Goal: Transaction & Acquisition: Obtain resource

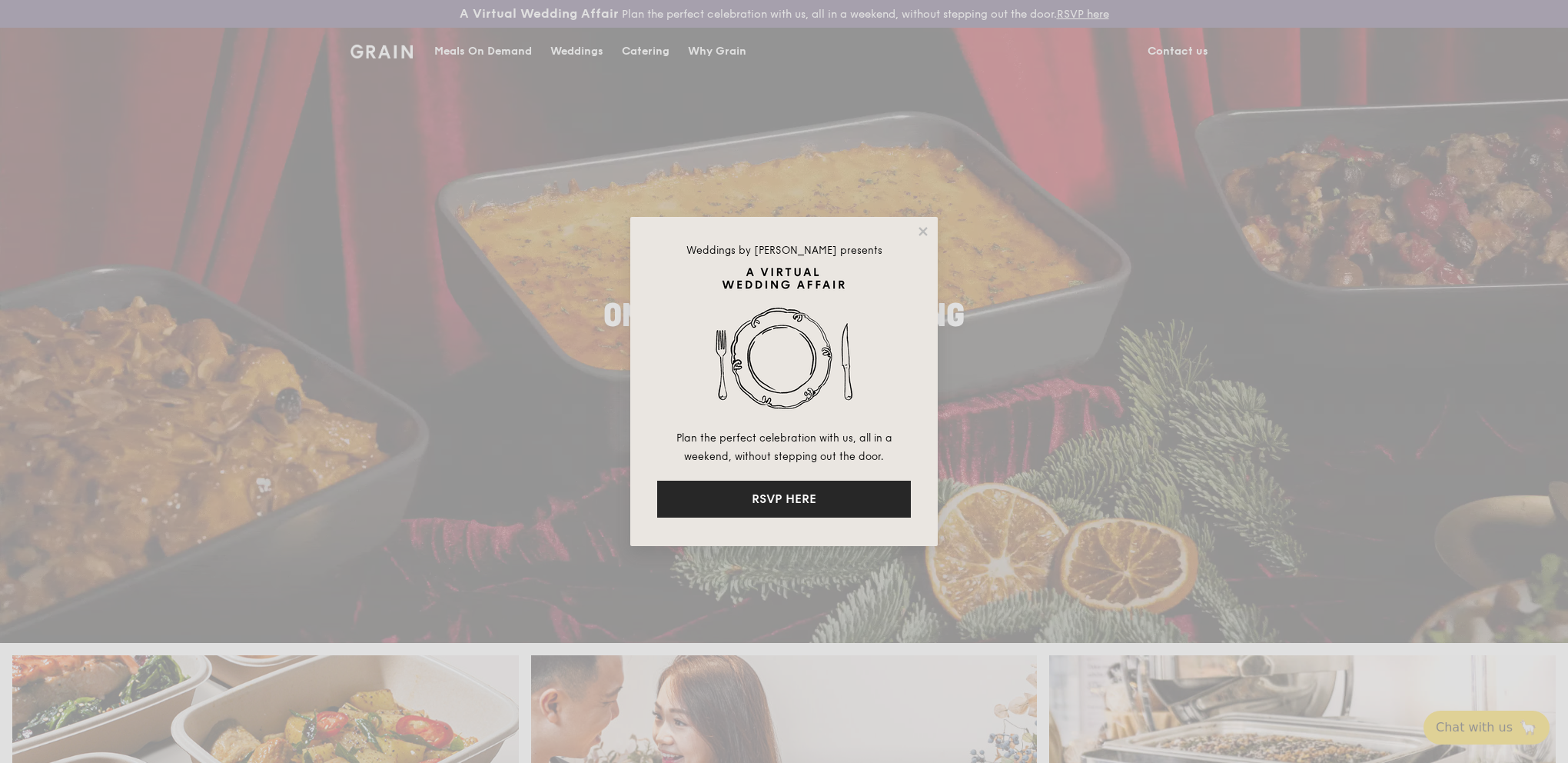
click at [799, 503] on button "RSVP HERE" at bounding box center [784, 499] width 254 height 37
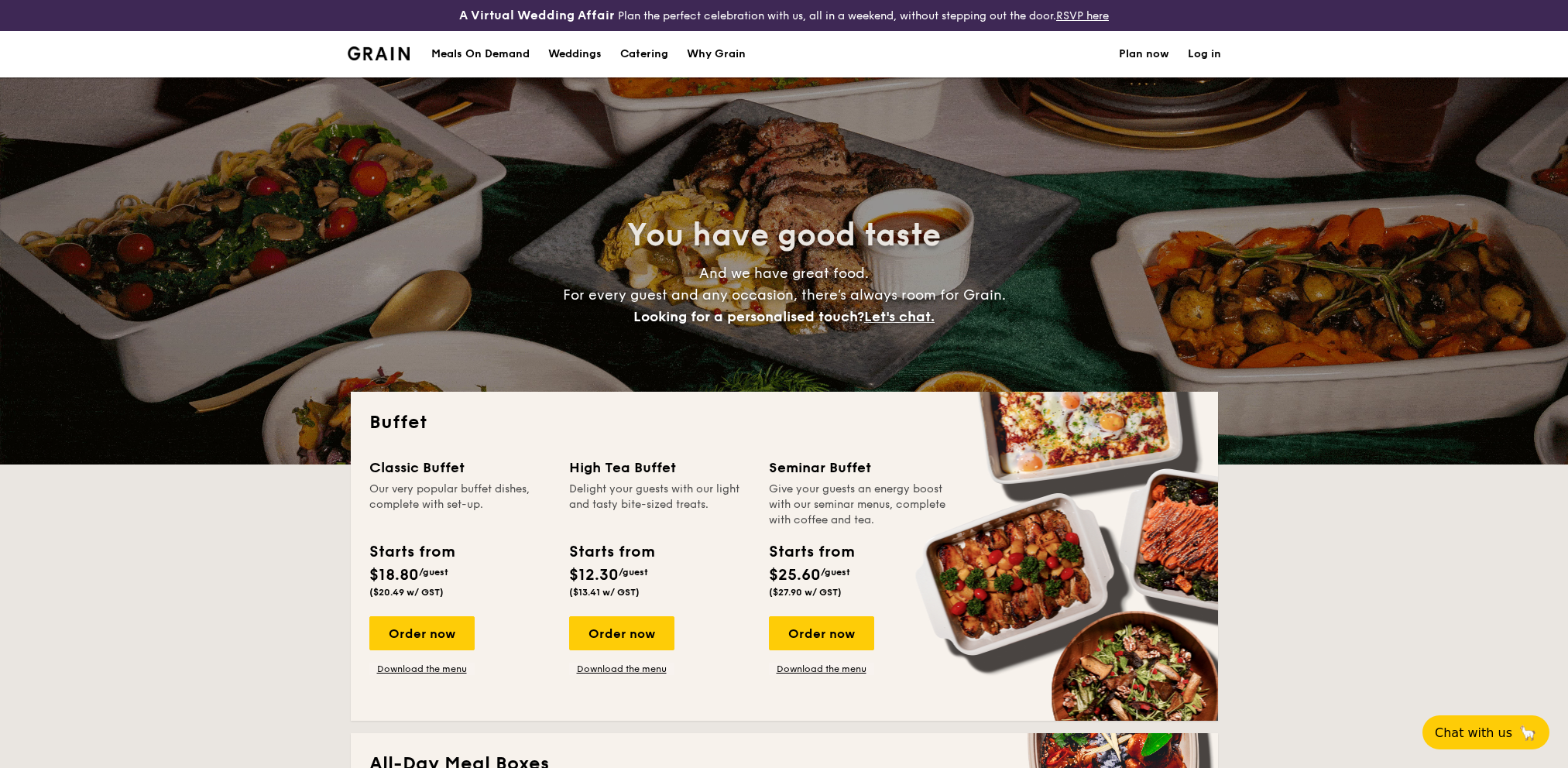
select select
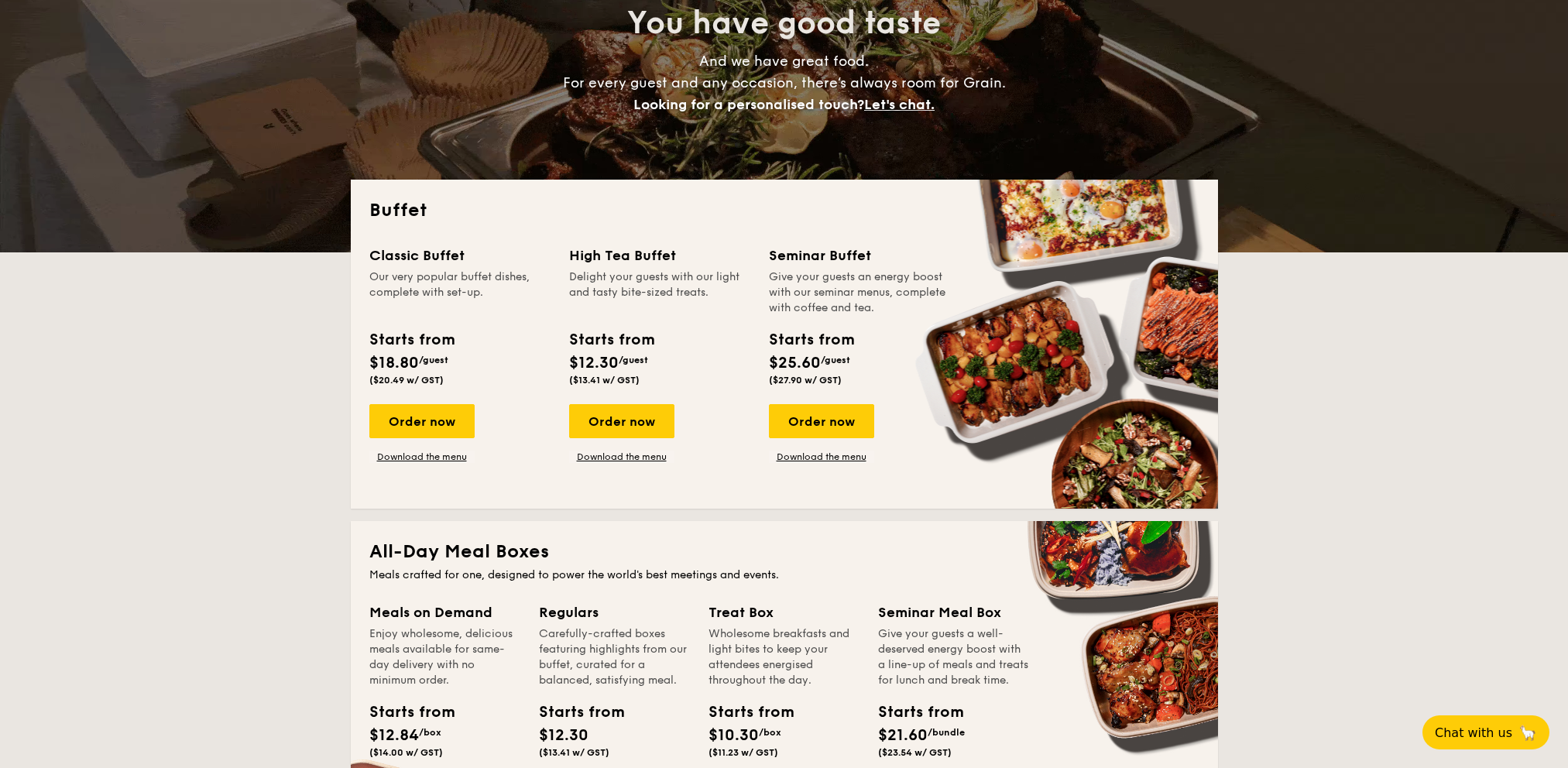
scroll to position [232, 0]
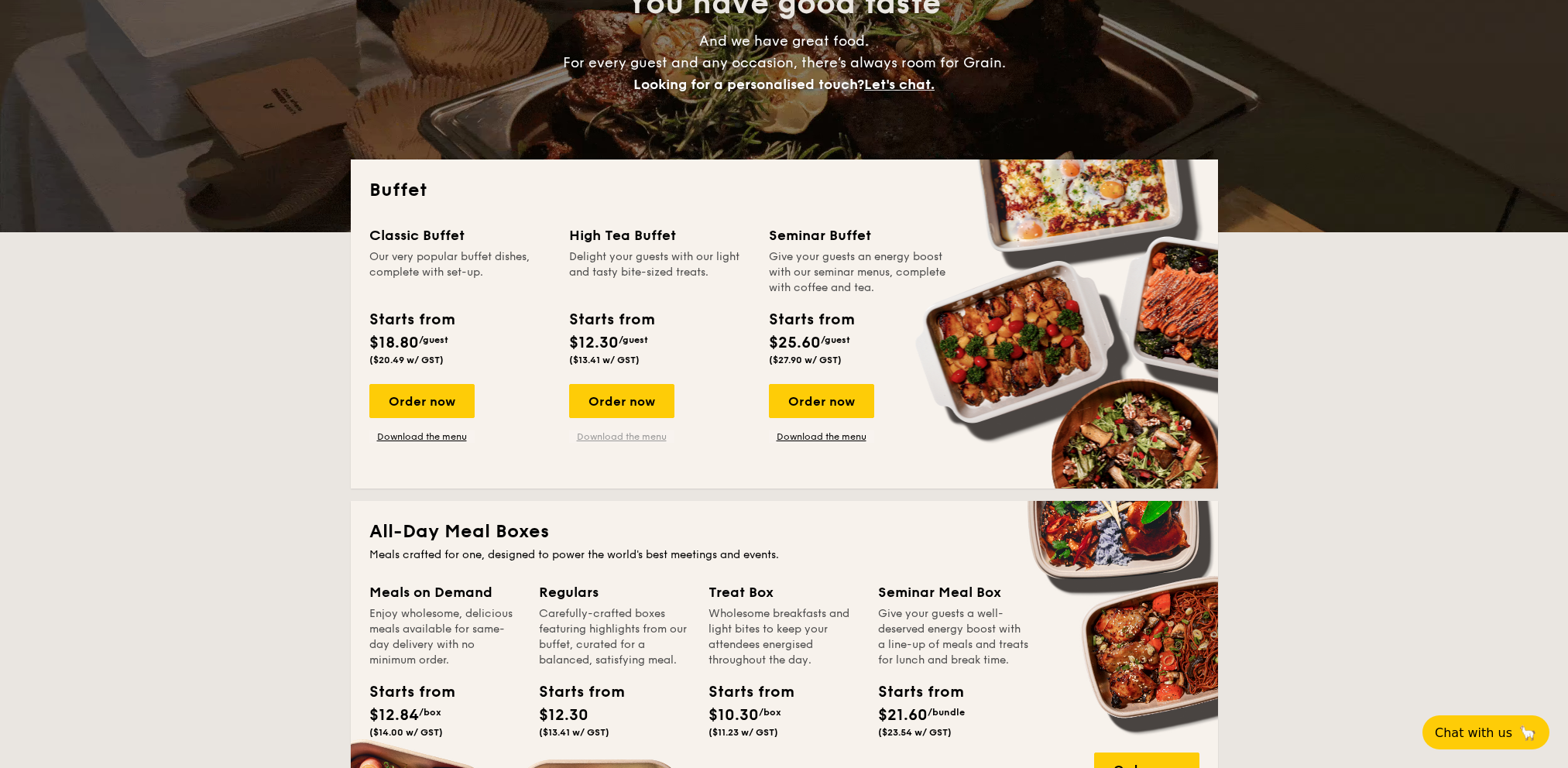
click at [635, 436] on link "Download the menu" at bounding box center [622, 436] width 105 height 12
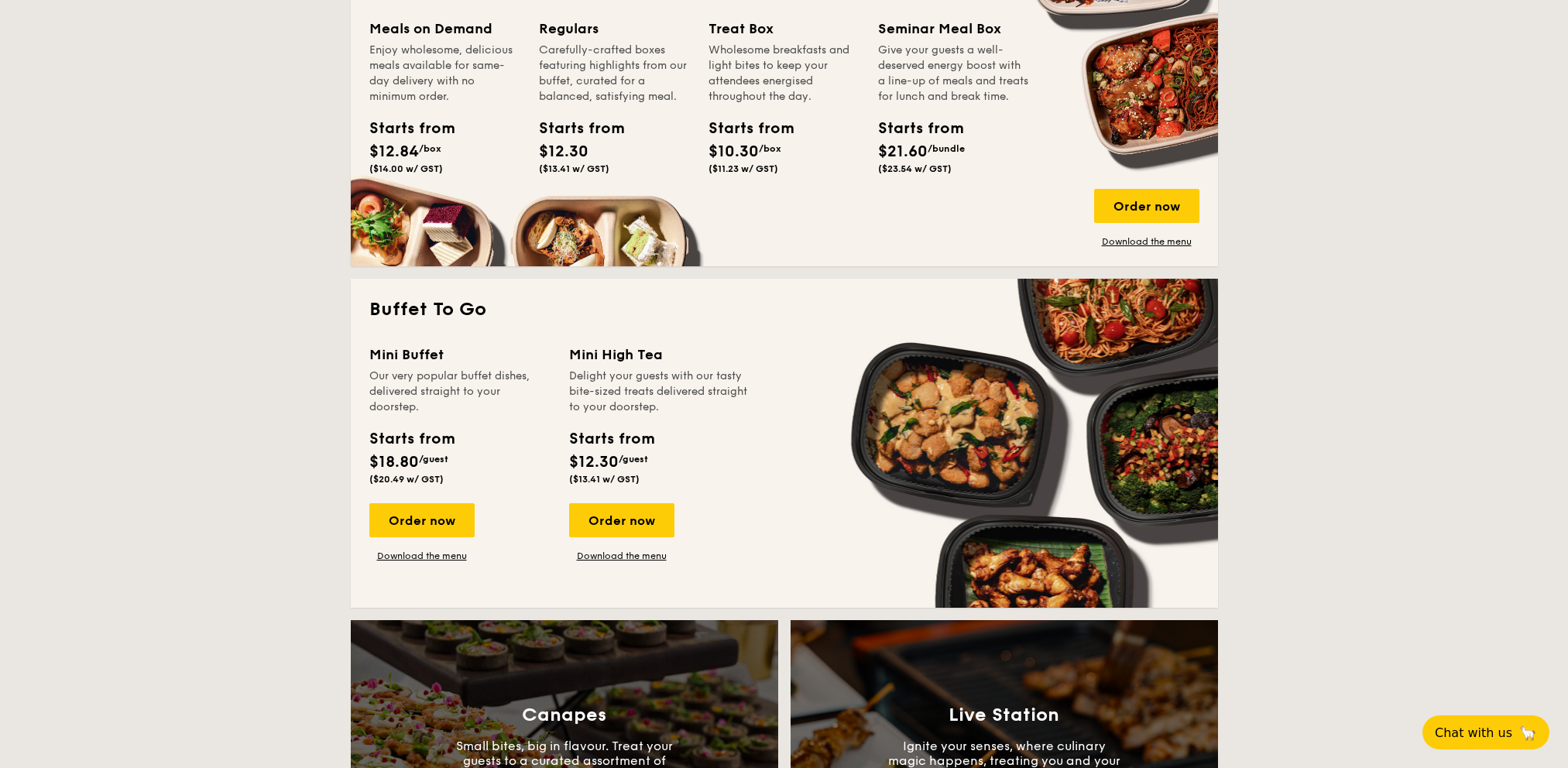
scroll to position [851, 0]
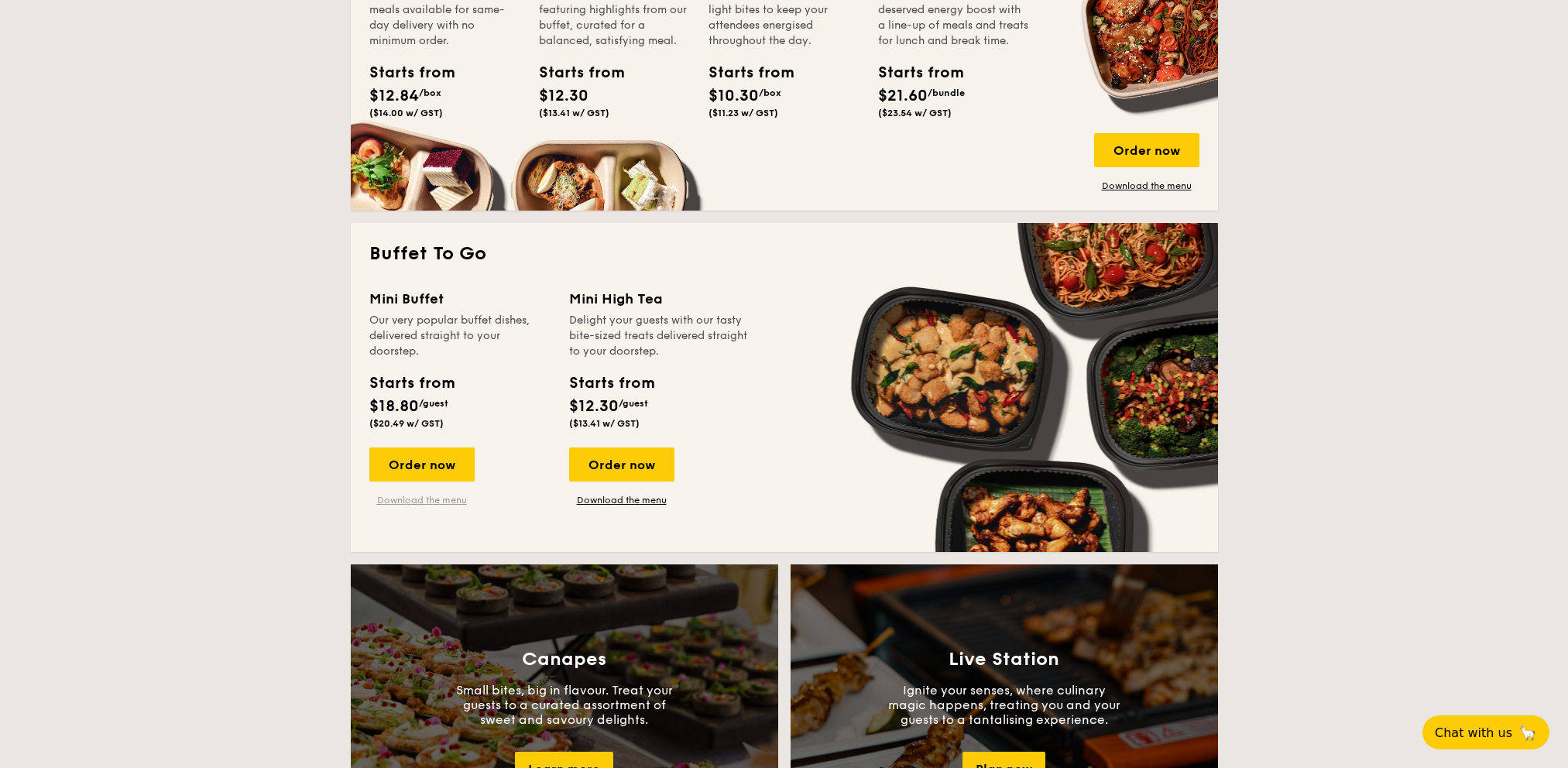
click at [440, 505] on link "Download the menu" at bounding box center [422, 499] width 105 height 12
click at [661, 499] on link "Download the menu" at bounding box center [622, 499] width 105 height 12
